Goal: Task Accomplishment & Management: Manage account settings

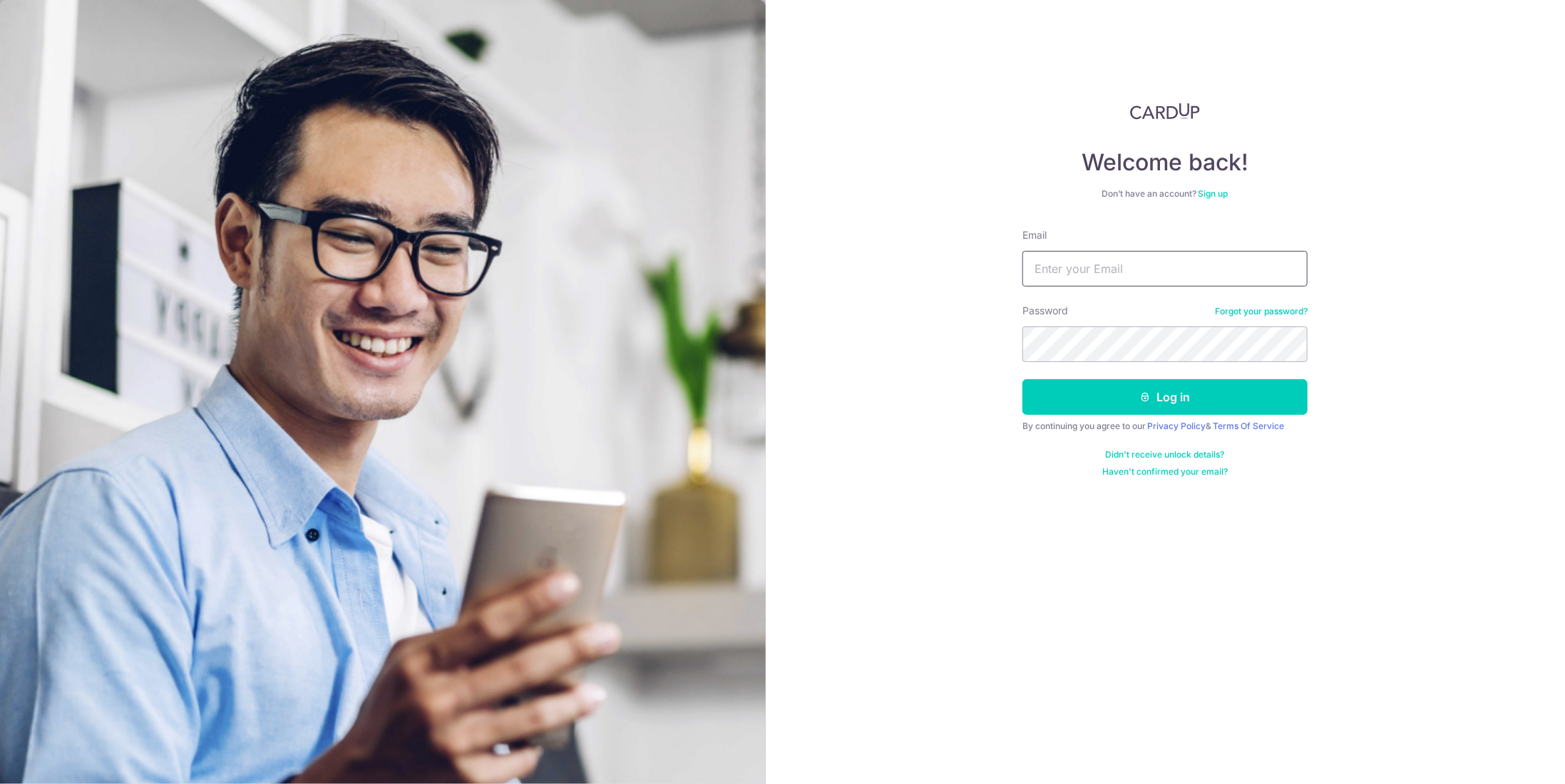
click at [1078, 282] on input "Email" at bounding box center [1164, 269] width 285 height 36
type input "[EMAIL_ADDRESS][DOMAIN_NAME]"
click at [1127, 392] on button "Log in" at bounding box center [1164, 397] width 285 height 36
